Goal: Information Seeking & Learning: Learn about a topic

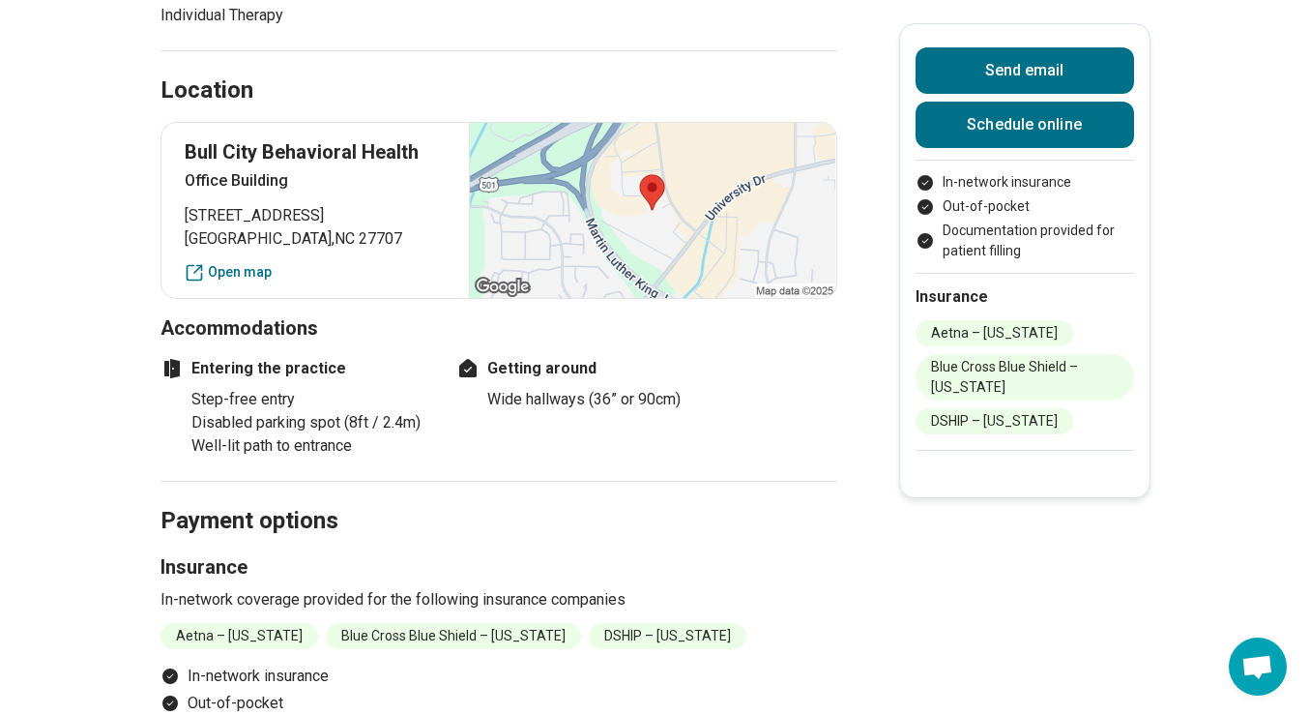
scroll to position [1397, 0]
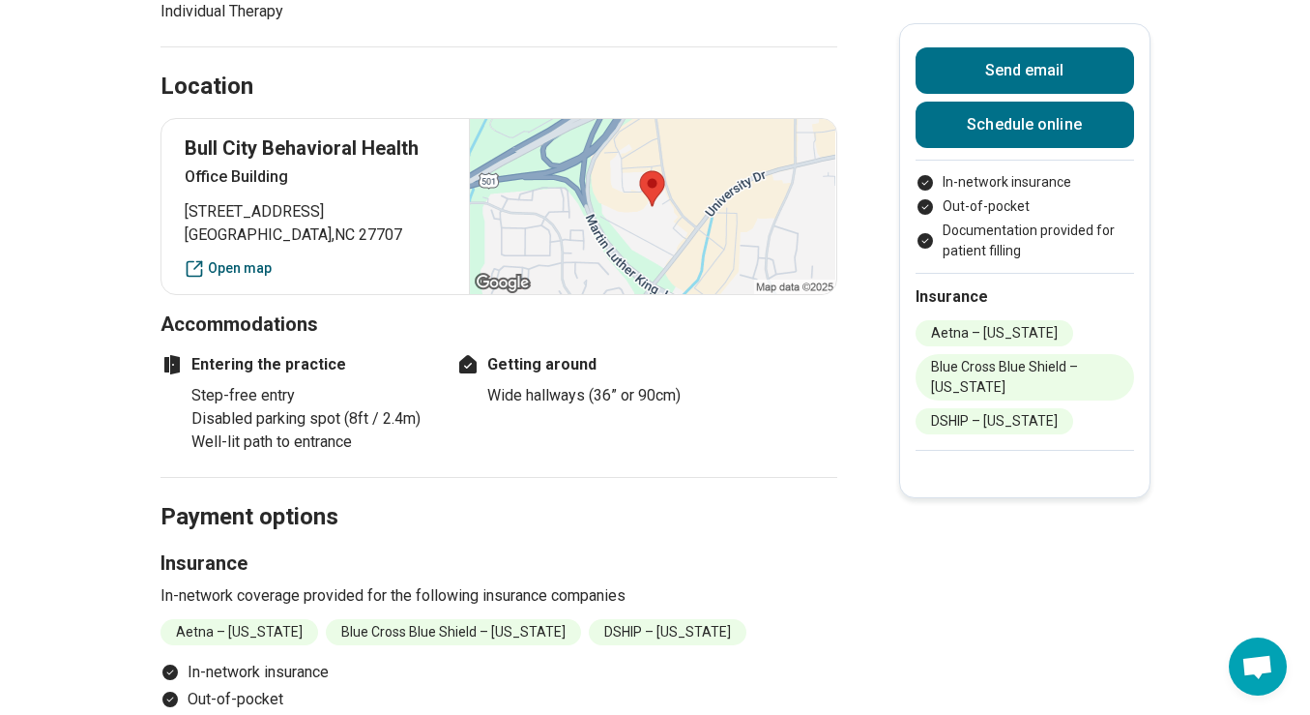
click at [205, 266] on link "Open map" at bounding box center [316, 268] width 262 height 20
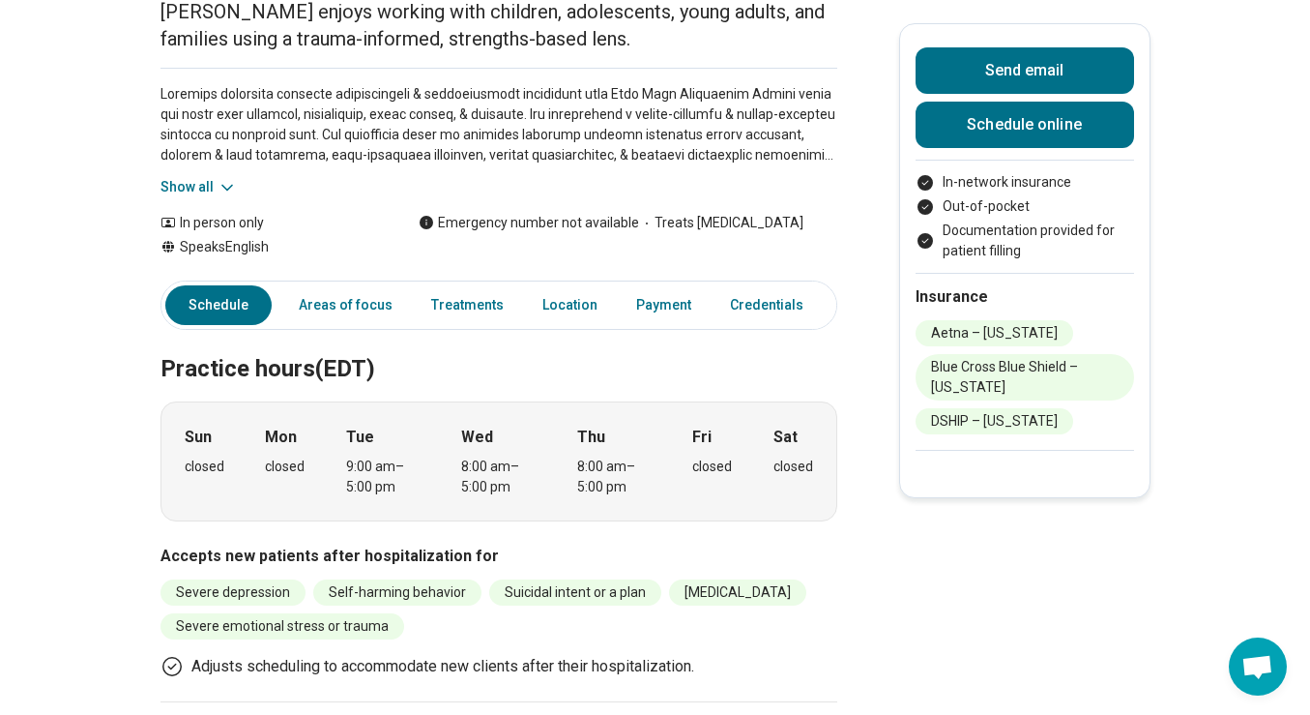
scroll to position [0, 0]
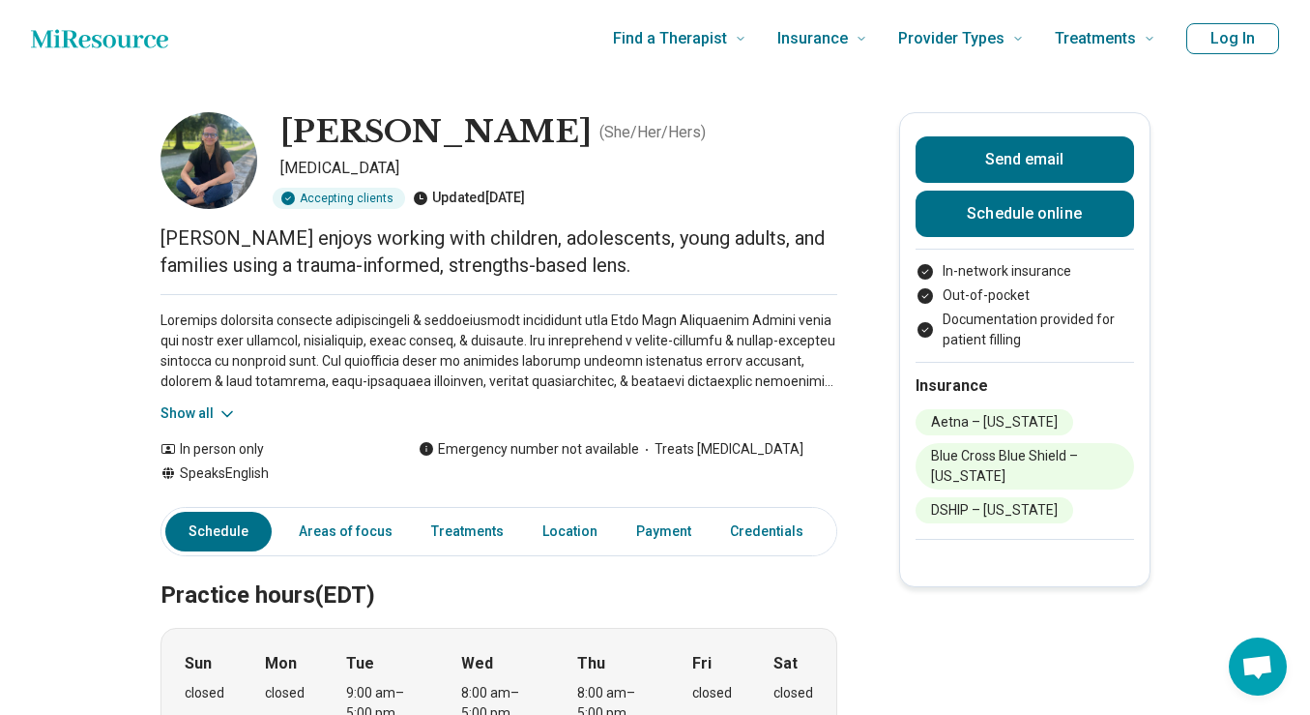
click at [197, 420] on button "Show all" at bounding box center [199, 413] width 76 height 20
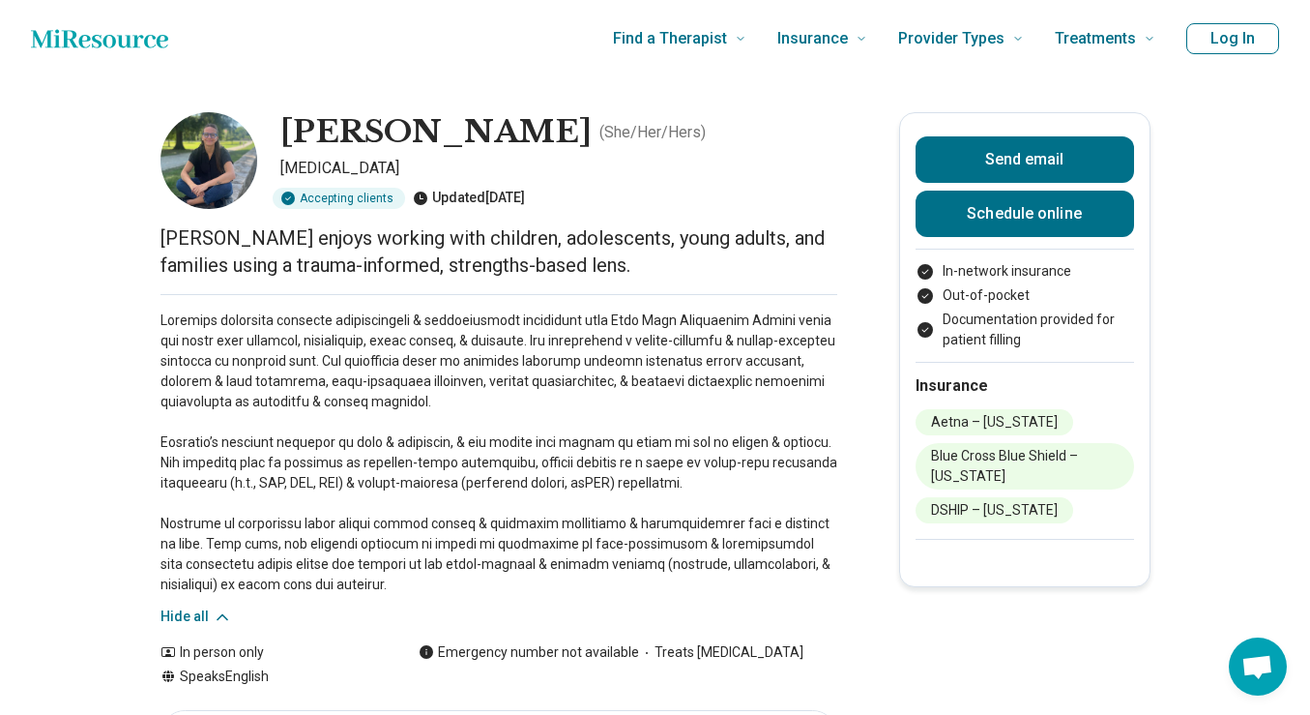
click at [288, 376] on p at bounding box center [499, 452] width 677 height 284
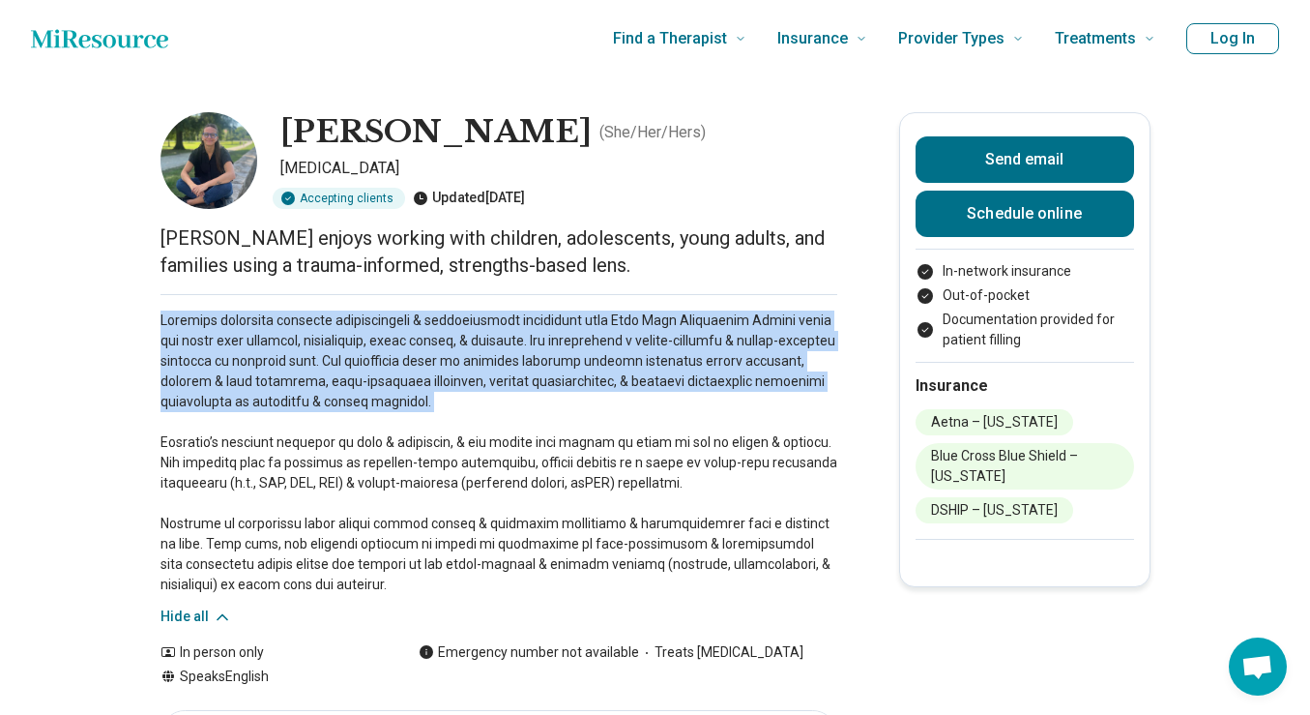
click at [288, 376] on p at bounding box center [499, 452] width 677 height 284
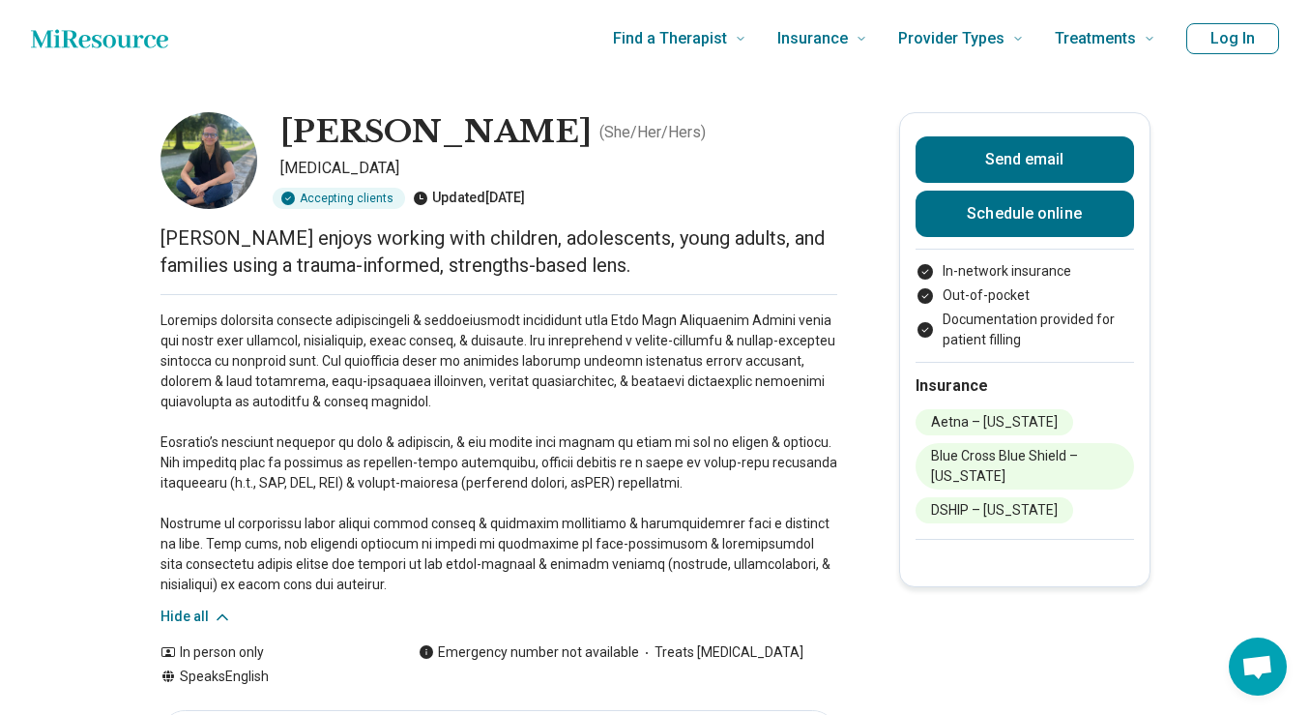
click at [268, 456] on p at bounding box center [499, 452] width 677 height 284
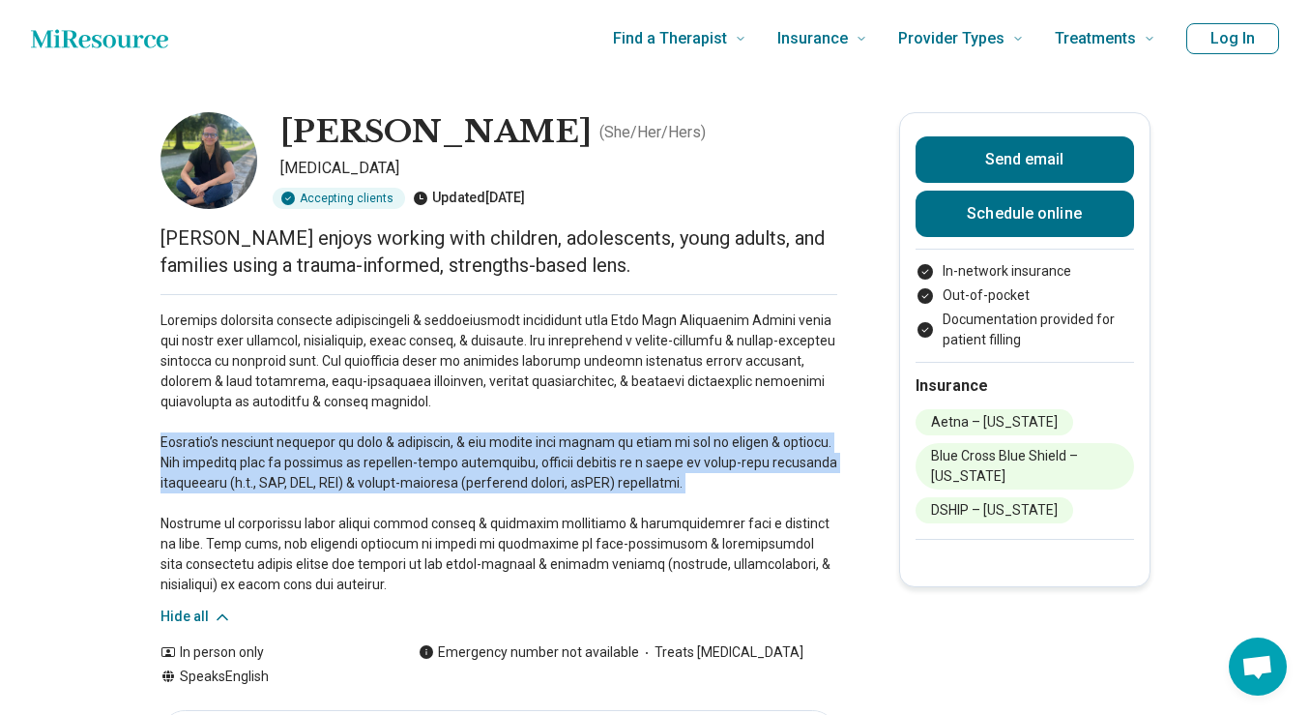
click at [268, 456] on p at bounding box center [499, 452] width 677 height 284
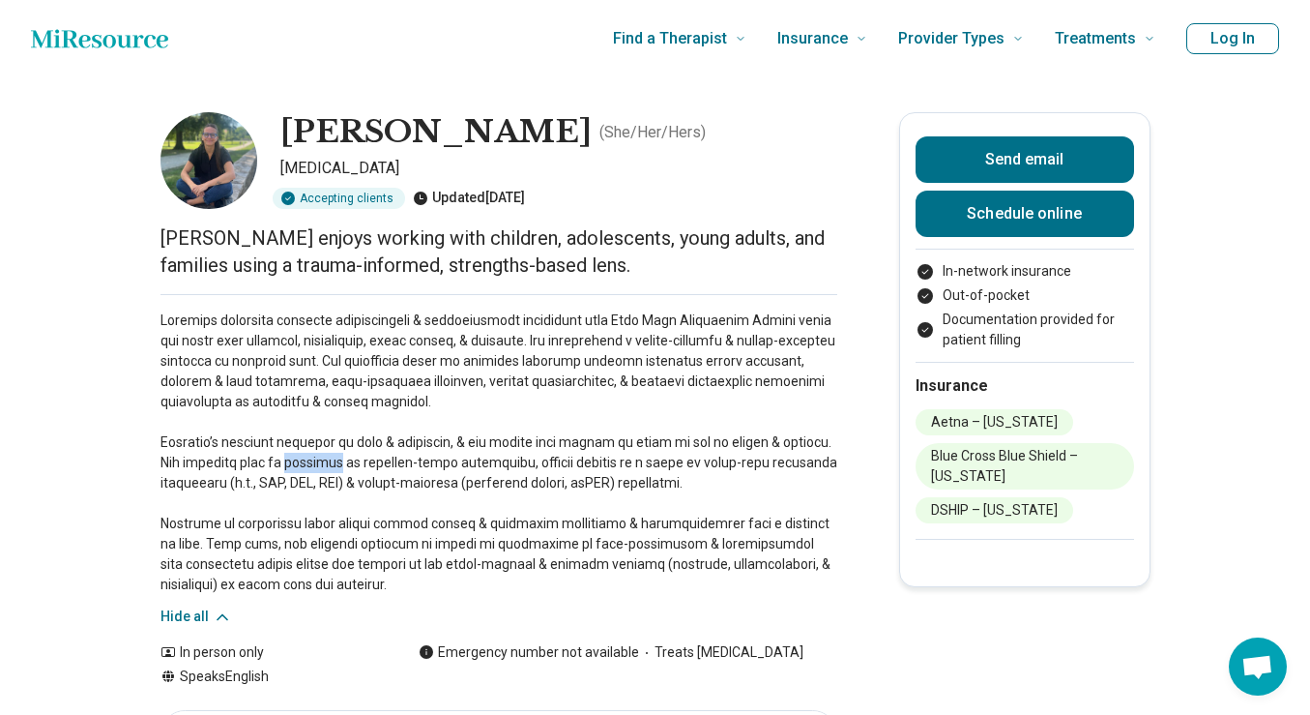
click at [268, 456] on p at bounding box center [499, 452] width 677 height 284
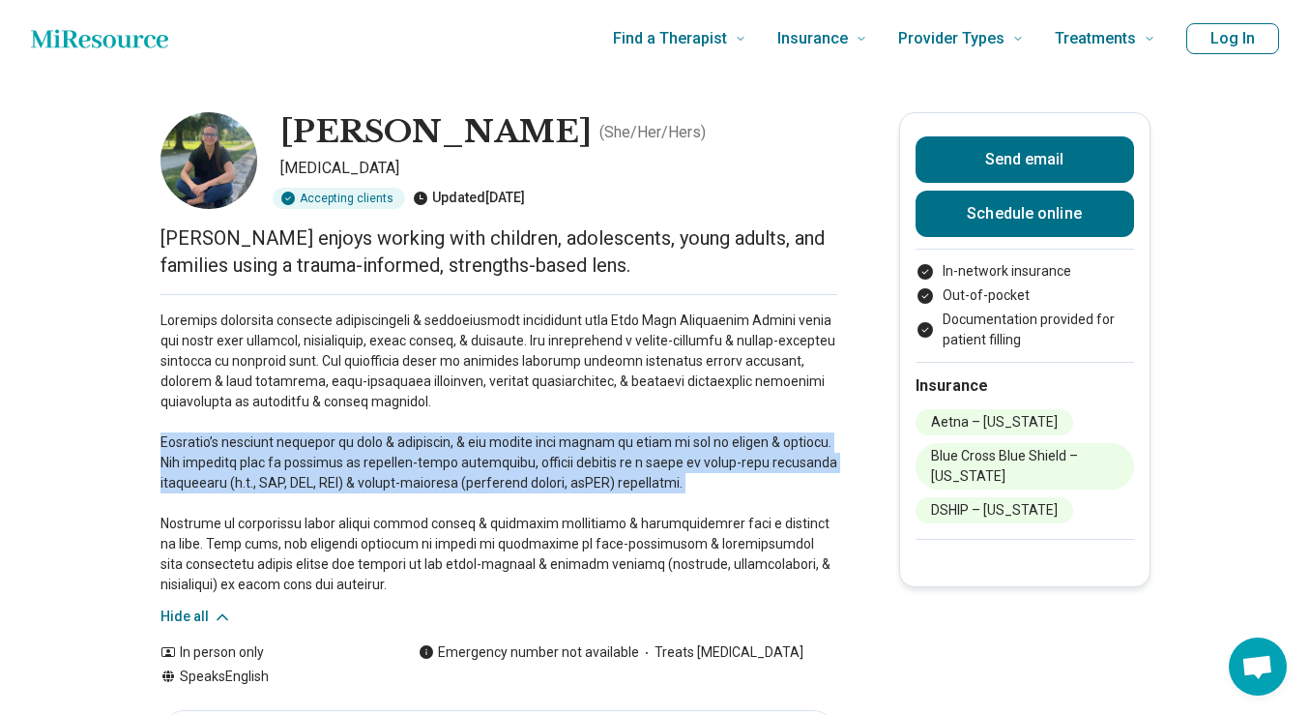
click at [268, 456] on p at bounding box center [499, 452] width 677 height 284
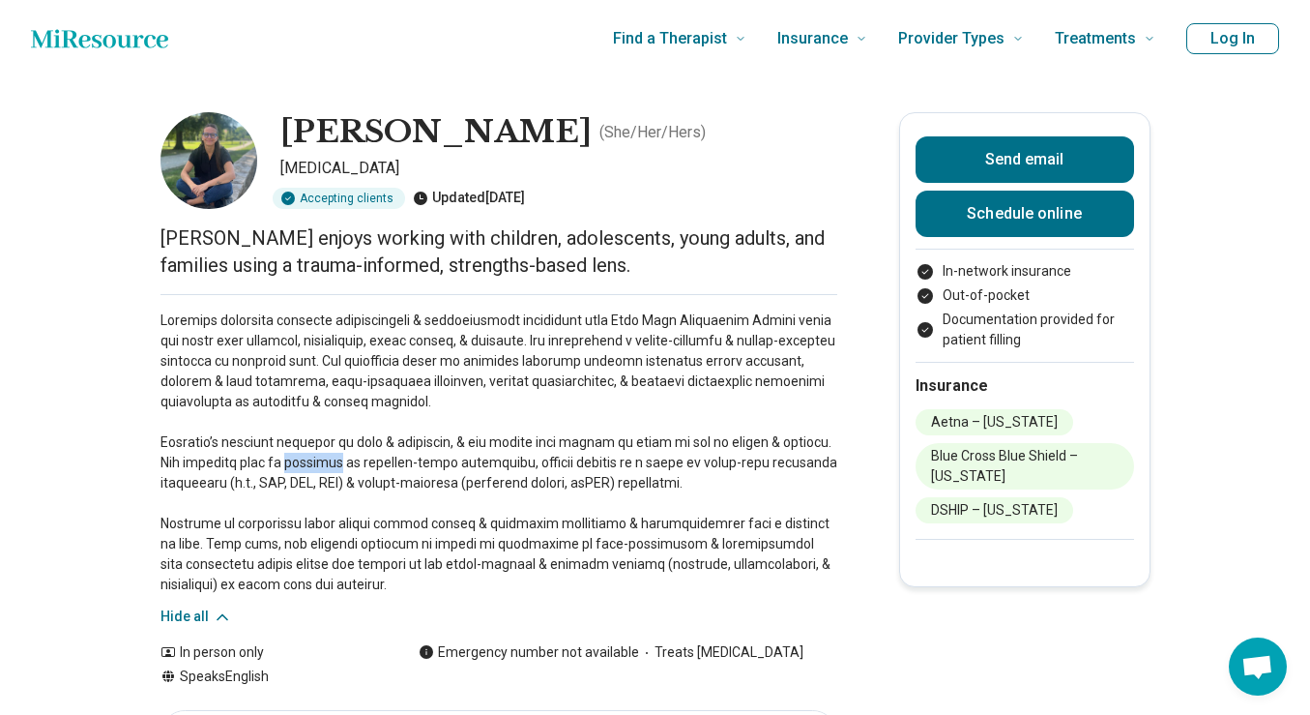
click at [268, 456] on p at bounding box center [499, 452] width 677 height 284
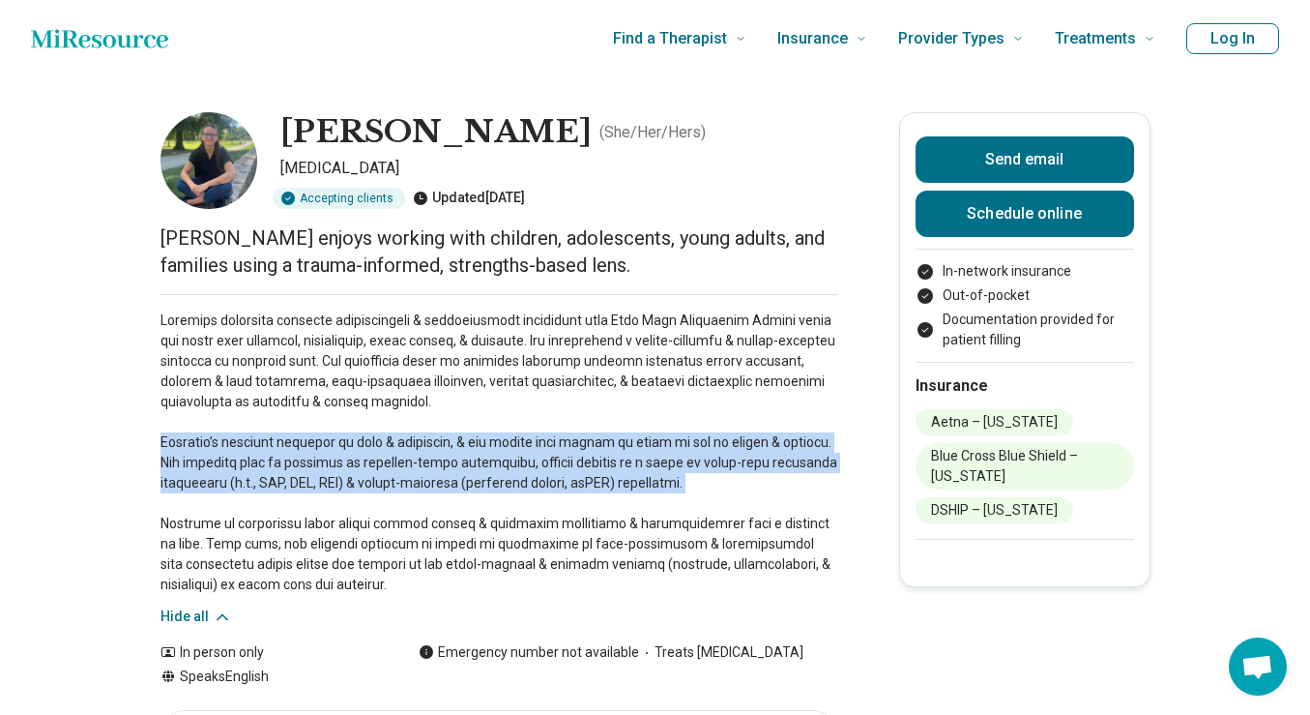
click at [268, 456] on p at bounding box center [499, 452] width 677 height 284
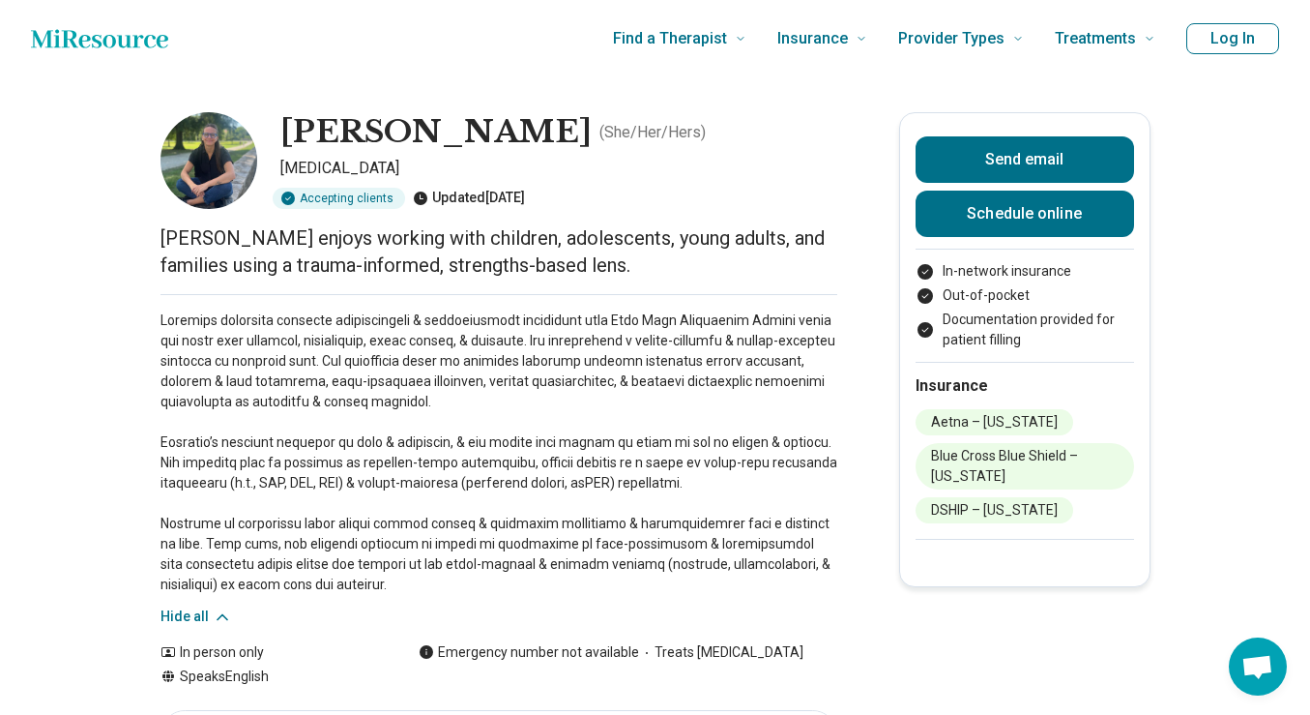
click at [252, 536] on p at bounding box center [499, 452] width 677 height 284
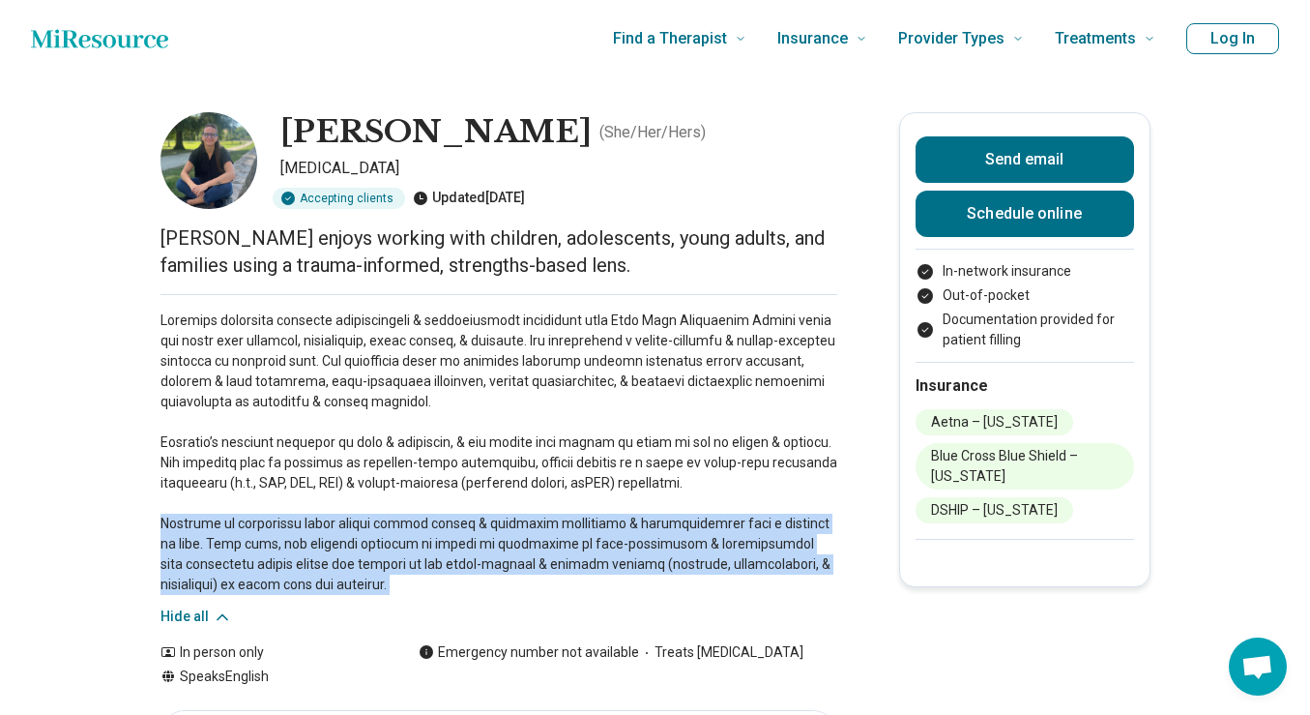
click at [252, 536] on p at bounding box center [499, 452] width 677 height 284
click at [482, 534] on p at bounding box center [499, 452] width 677 height 284
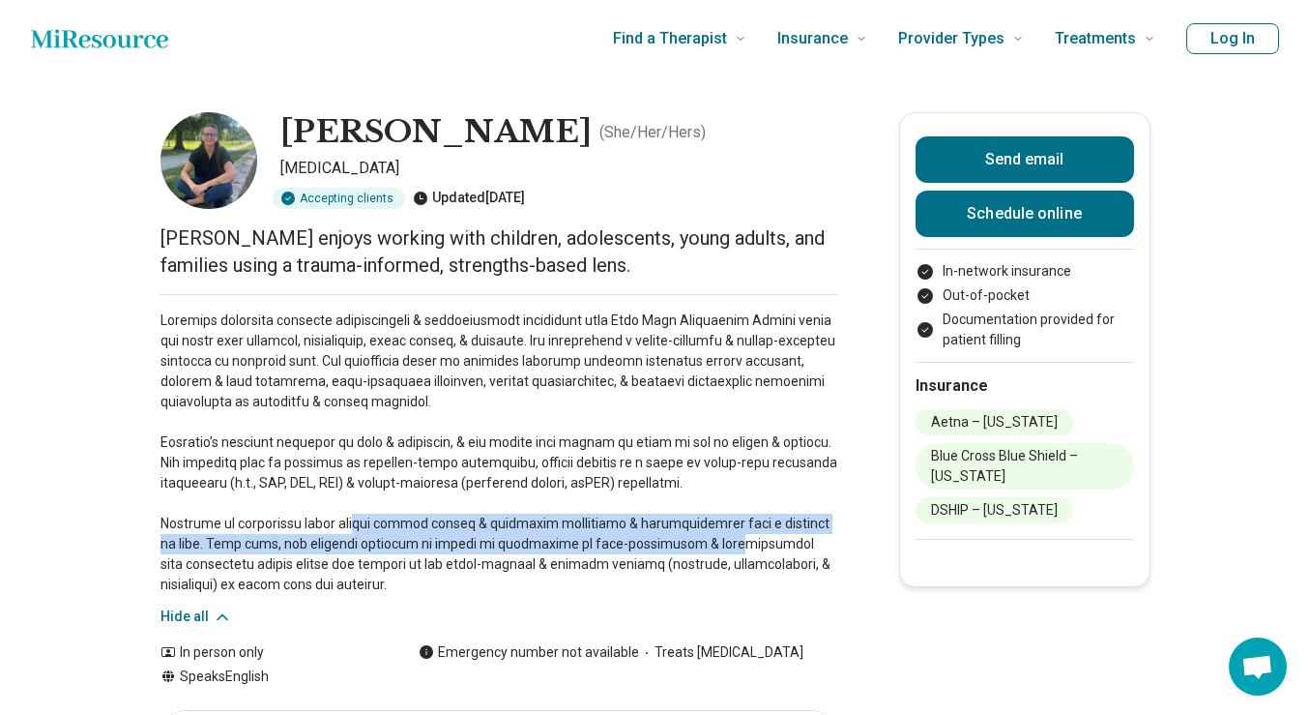
drag, startPoint x: 365, startPoint y: 524, endPoint x: 625, endPoint y: 536, distance: 260.4
click at [625, 536] on p at bounding box center [499, 452] width 677 height 284
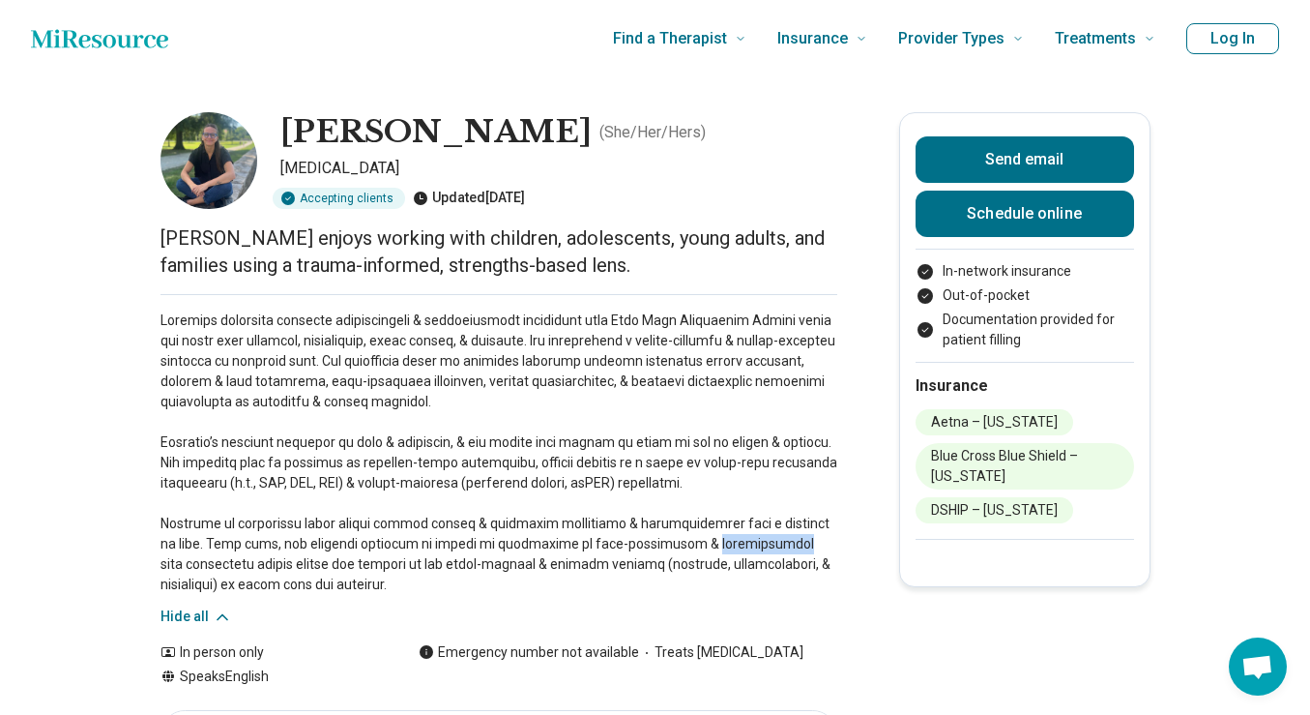
click at [625, 536] on p at bounding box center [499, 452] width 677 height 284
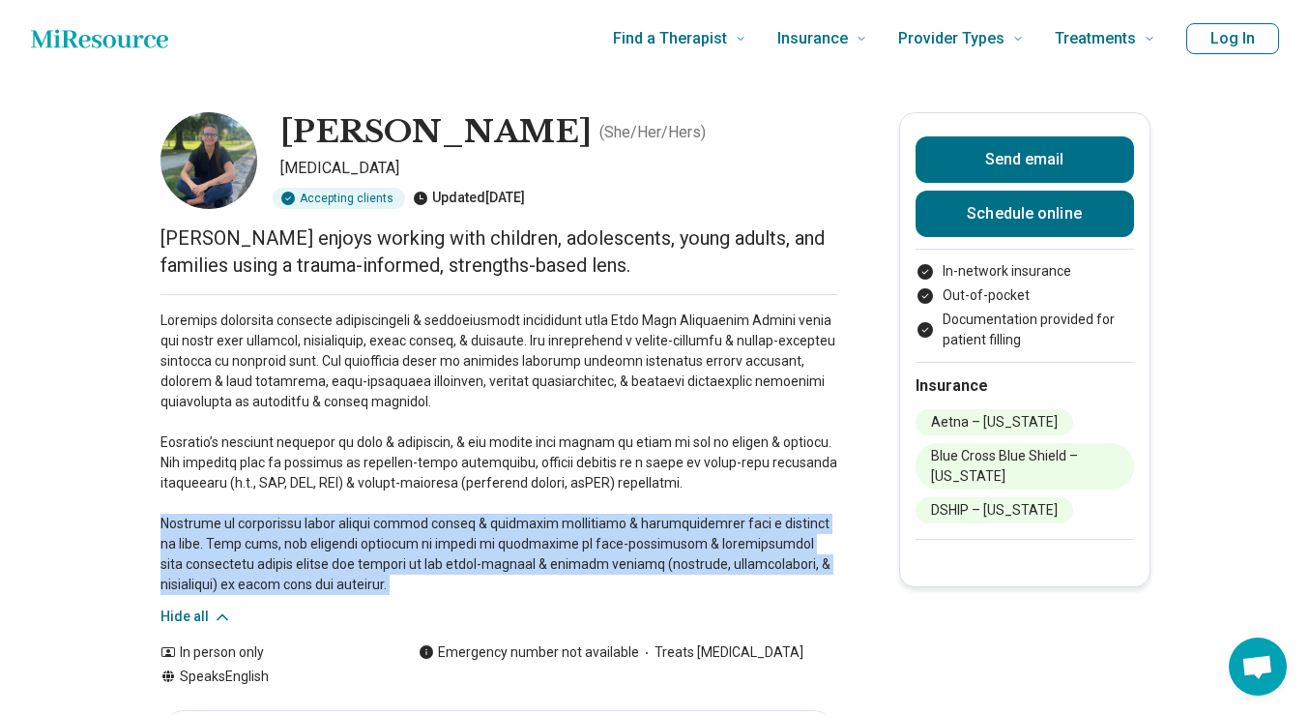
click at [625, 536] on p at bounding box center [499, 452] width 677 height 284
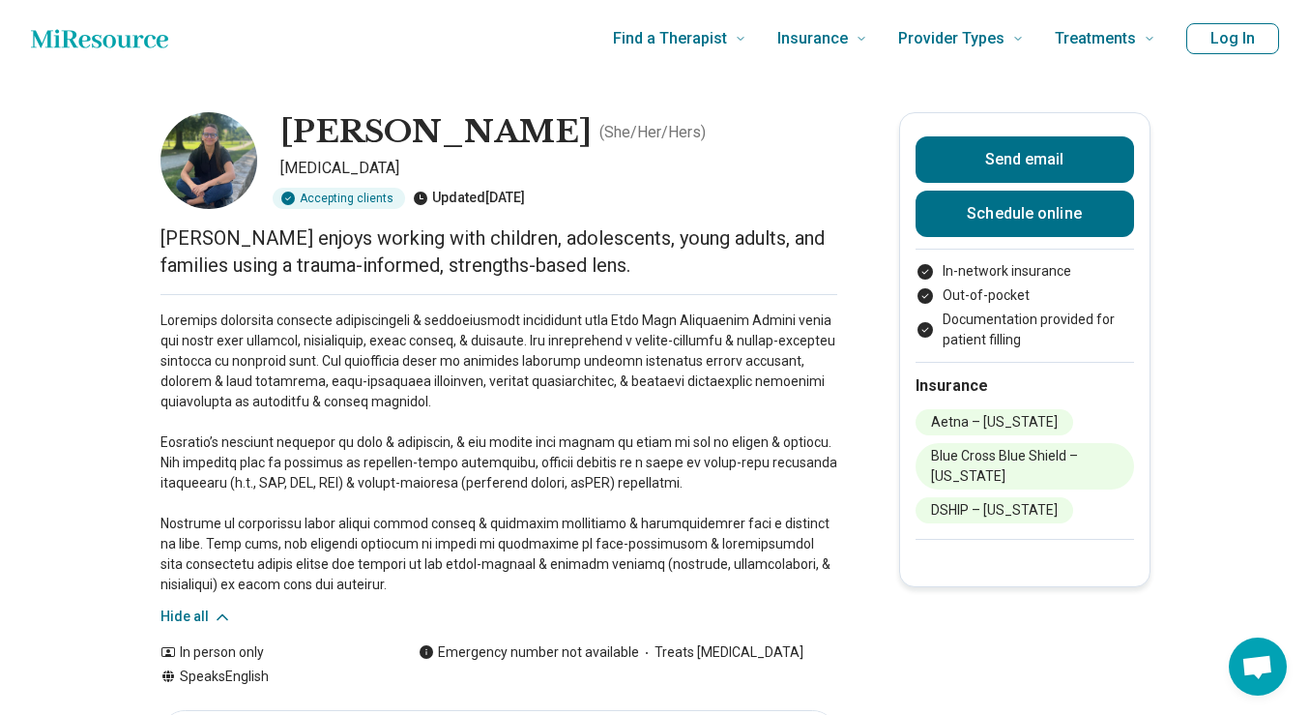
click at [548, 433] on p at bounding box center [499, 452] width 677 height 284
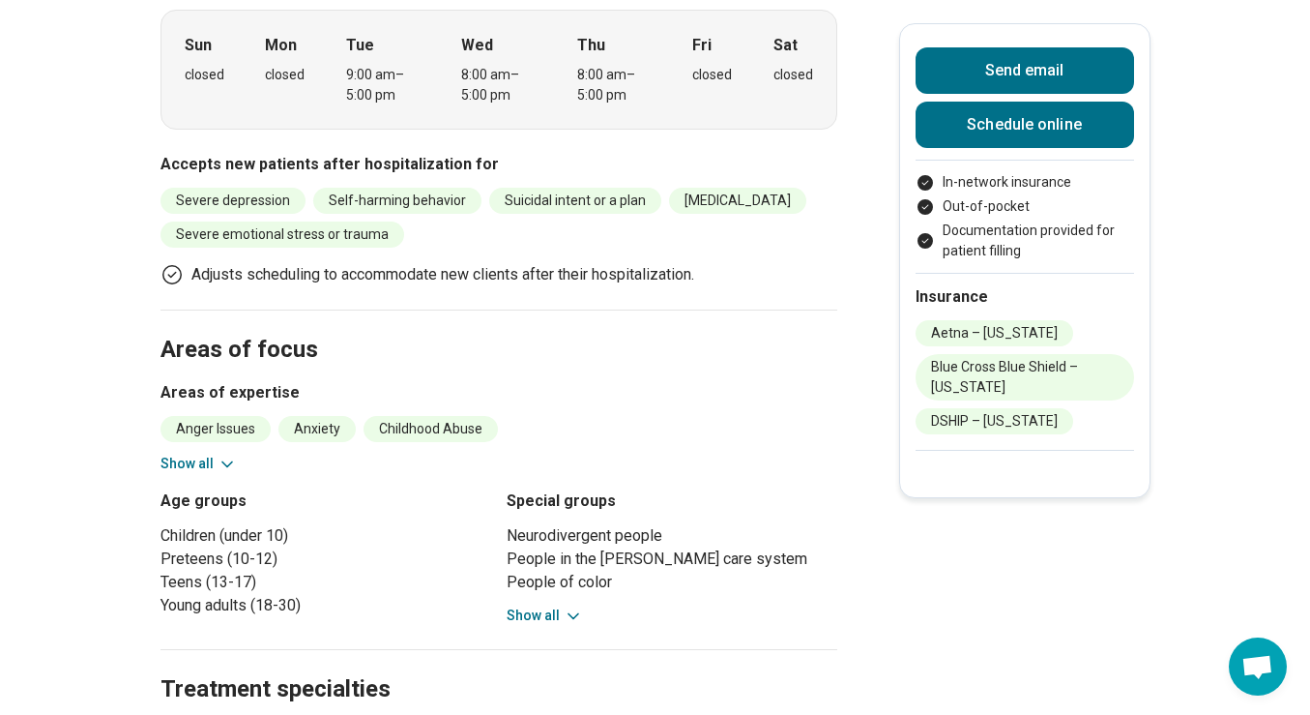
scroll to position [1019, 0]
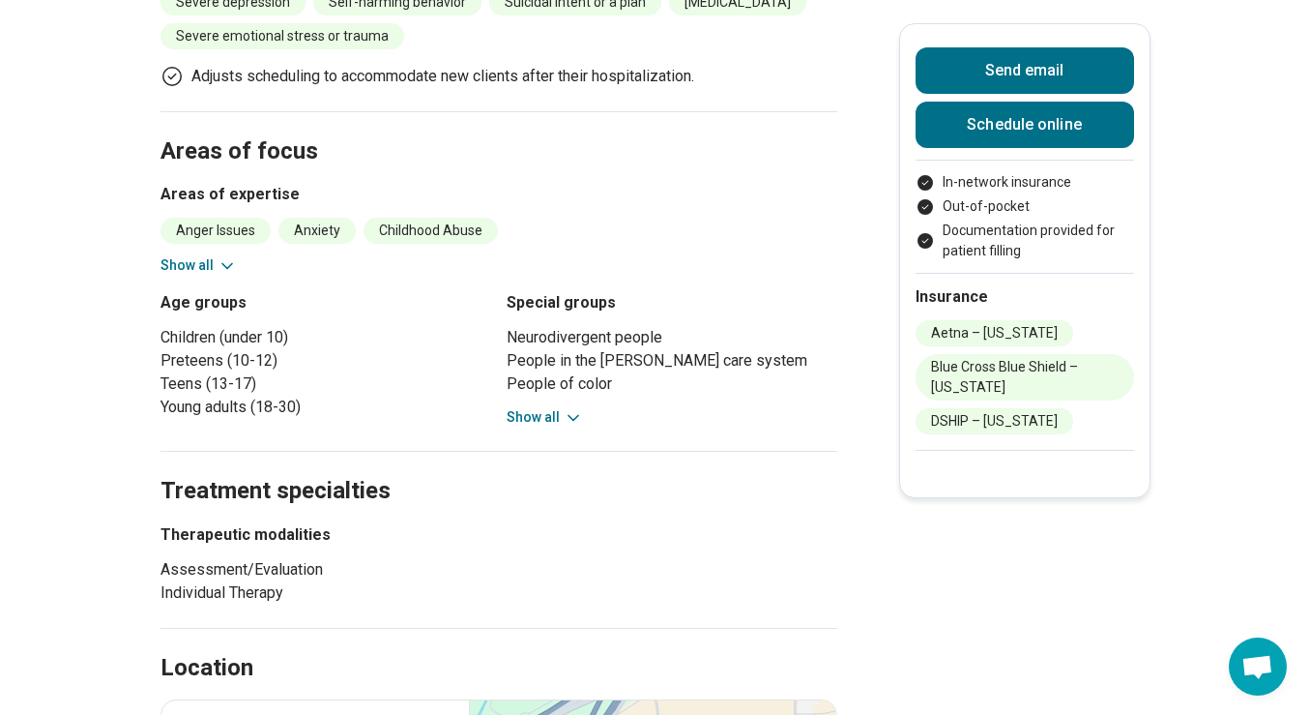
click at [543, 421] on button "Show all" at bounding box center [545, 417] width 76 height 20
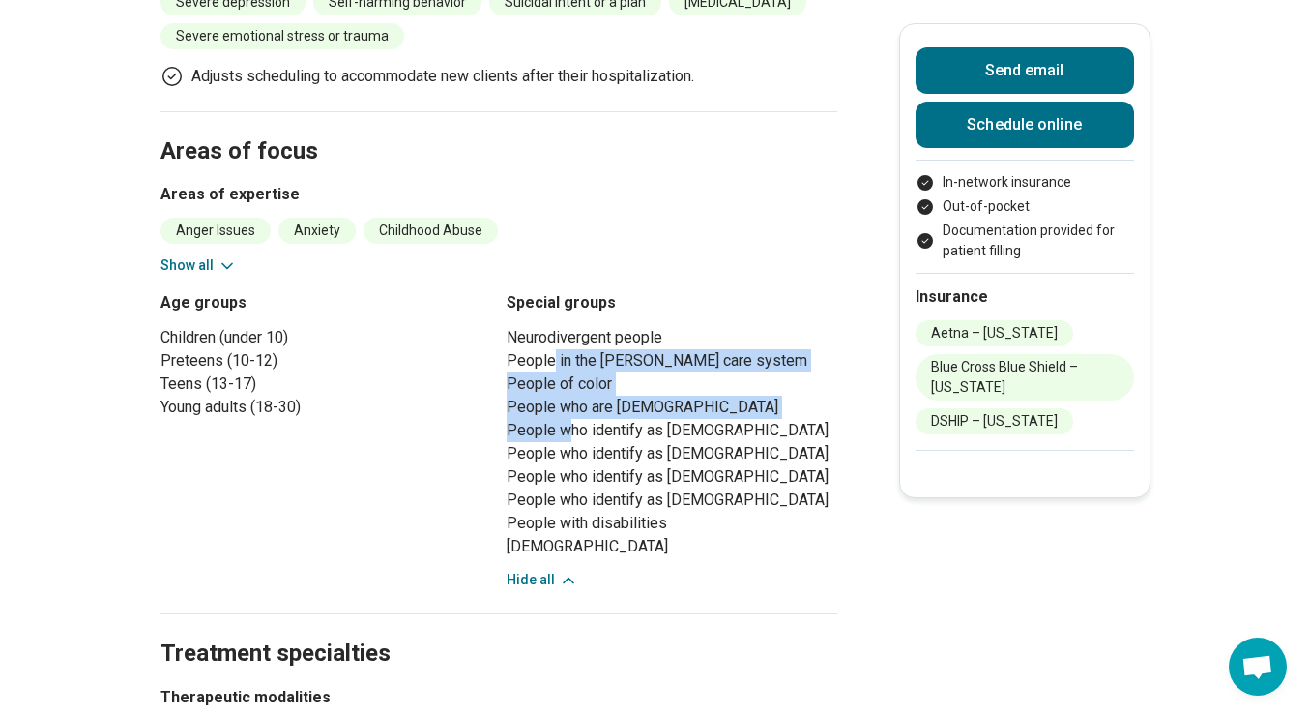
drag, startPoint x: 552, startPoint y: 366, endPoint x: 565, endPoint y: 443, distance: 78.4
click at [565, 443] on ul "Neurodivergent people People in the [PERSON_NAME] care system People of color P…" at bounding box center [672, 442] width 331 height 232
click at [565, 443] on li "People who identify as [DEMOGRAPHIC_DATA]" at bounding box center [672, 453] width 331 height 23
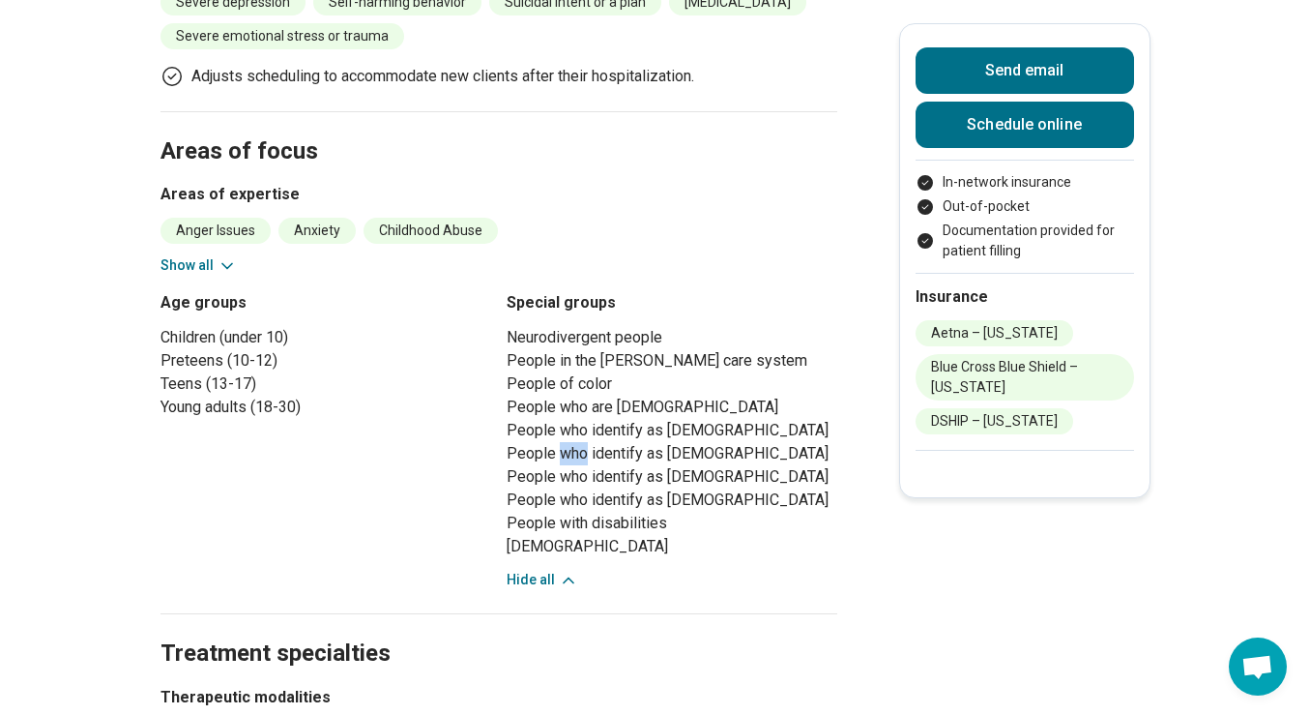
click at [565, 443] on li "People who identify as [DEMOGRAPHIC_DATA]" at bounding box center [672, 453] width 331 height 23
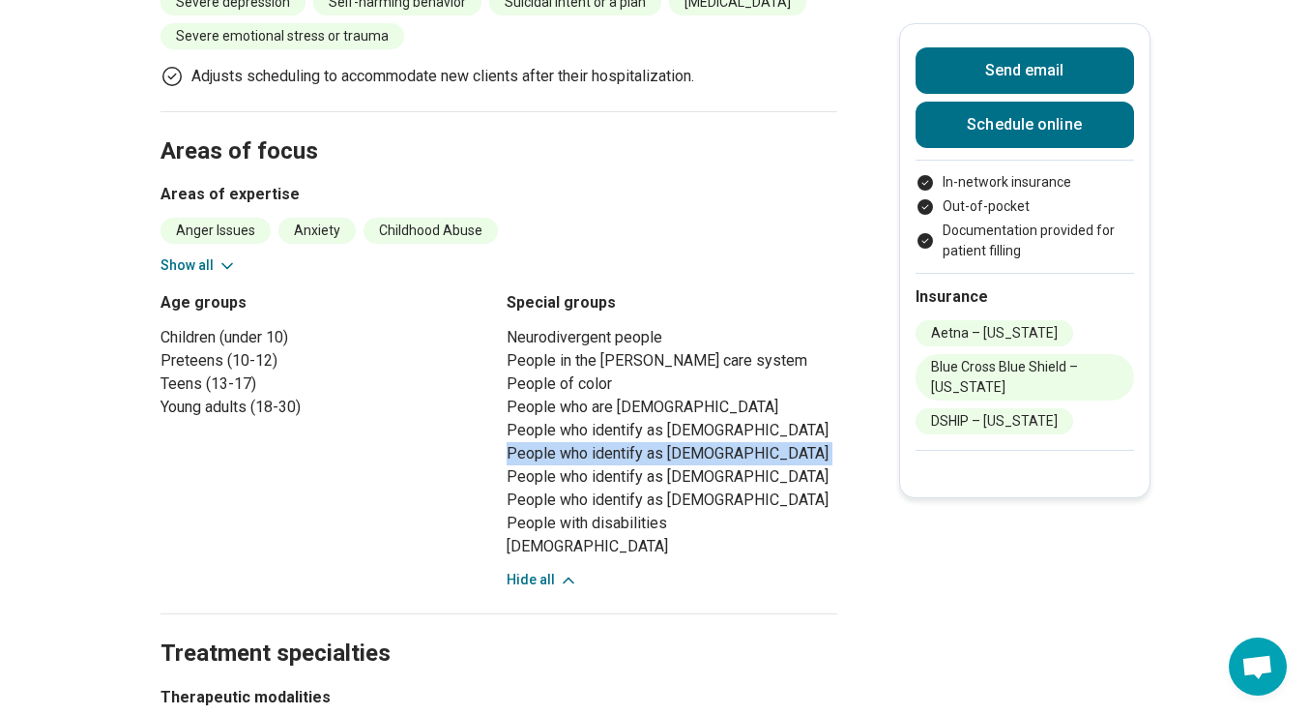
click at [565, 443] on li "People who identify as [DEMOGRAPHIC_DATA]" at bounding box center [672, 453] width 331 height 23
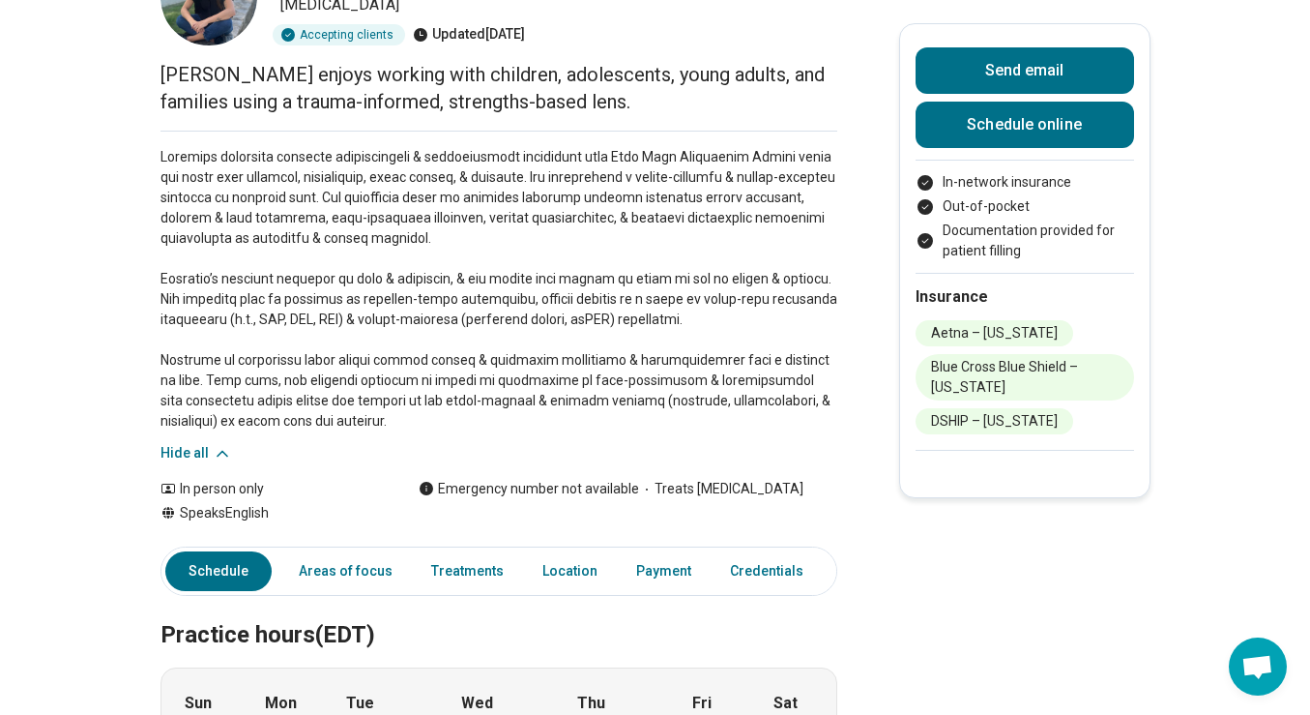
scroll to position [0, 0]
